Goal: Transaction & Acquisition: Purchase product/service

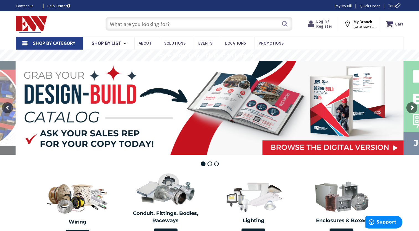
click at [326, 22] on span "Login / Register" at bounding box center [325, 24] width 16 height 10
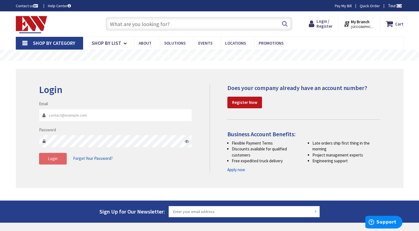
type input "[EMAIL_ADDRESS][DOMAIN_NAME]"
click at [53, 160] on span "Login" at bounding box center [53, 158] width 10 height 5
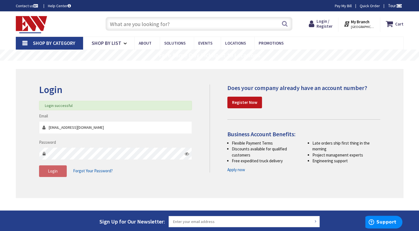
click at [366, 23] on strong "My Branch" at bounding box center [360, 21] width 19 height 5
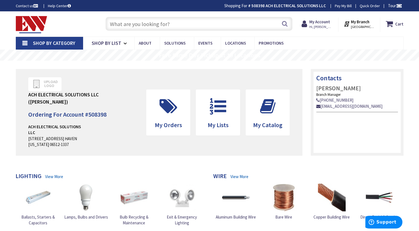
click at [175, 24] on input "text" at bounding box center [199, 24] width 187 height 14
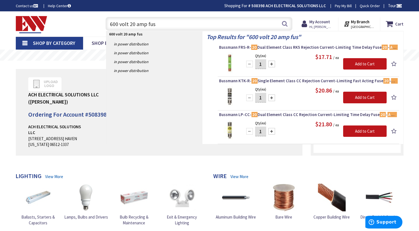
type input "600 volt 20 amp fuse"
